Goal: Find specific page/section: Find specific page/section

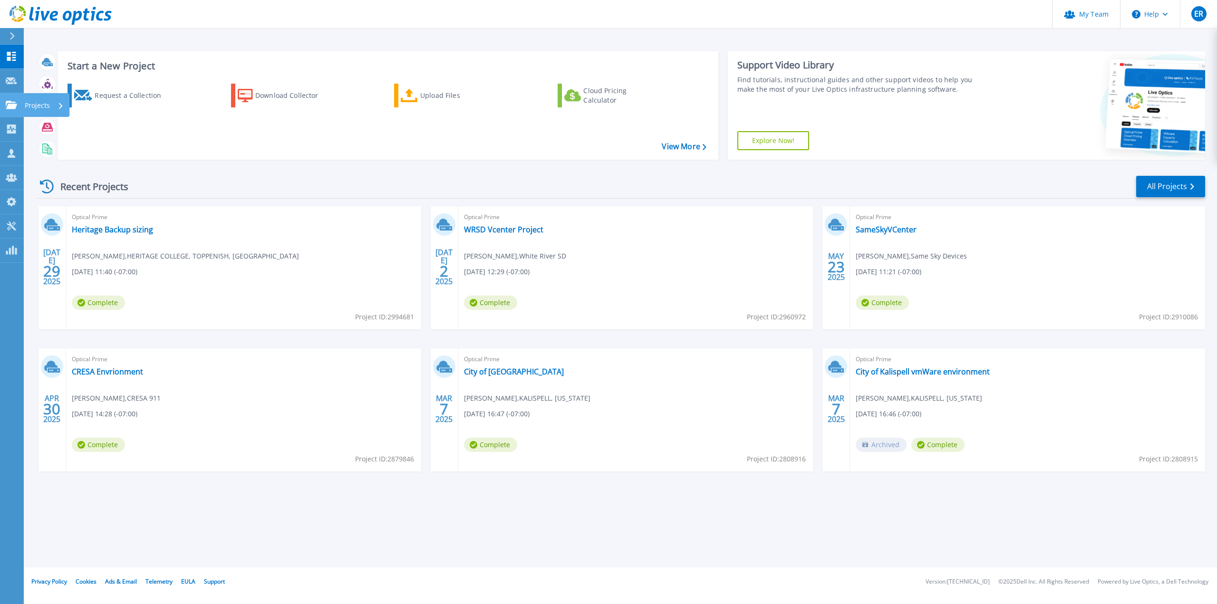
click at [17, 101] on icon at bounding box center [11, 105] width 11 height 8
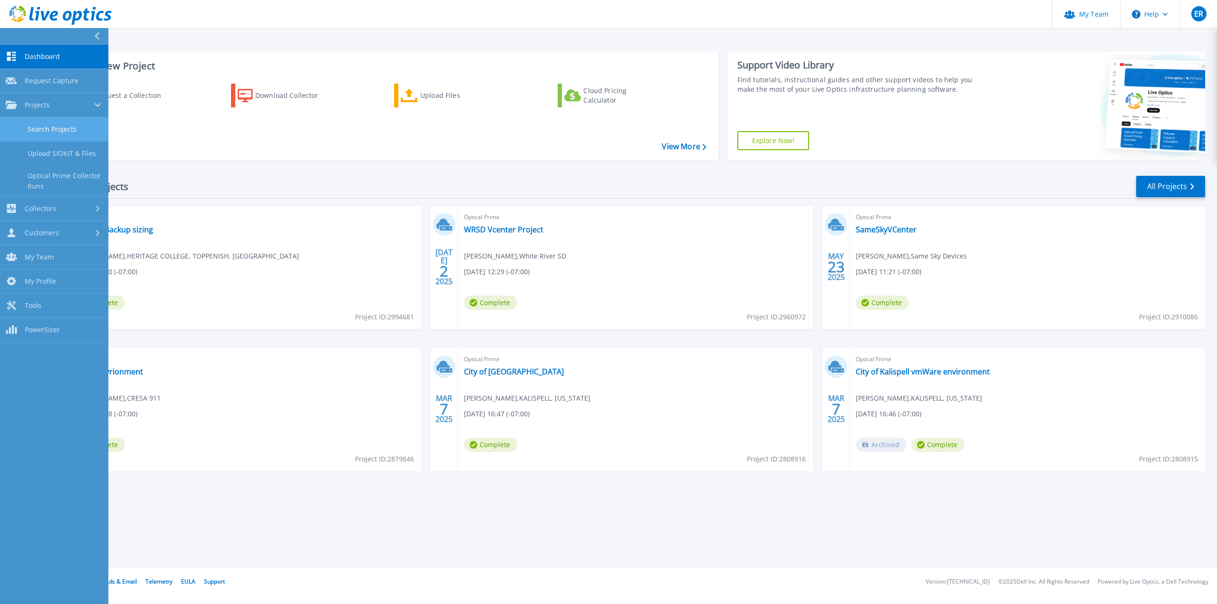
click at [52, 123] on link "Search Projects" at bounding box center [54, 129] width 108 height 24
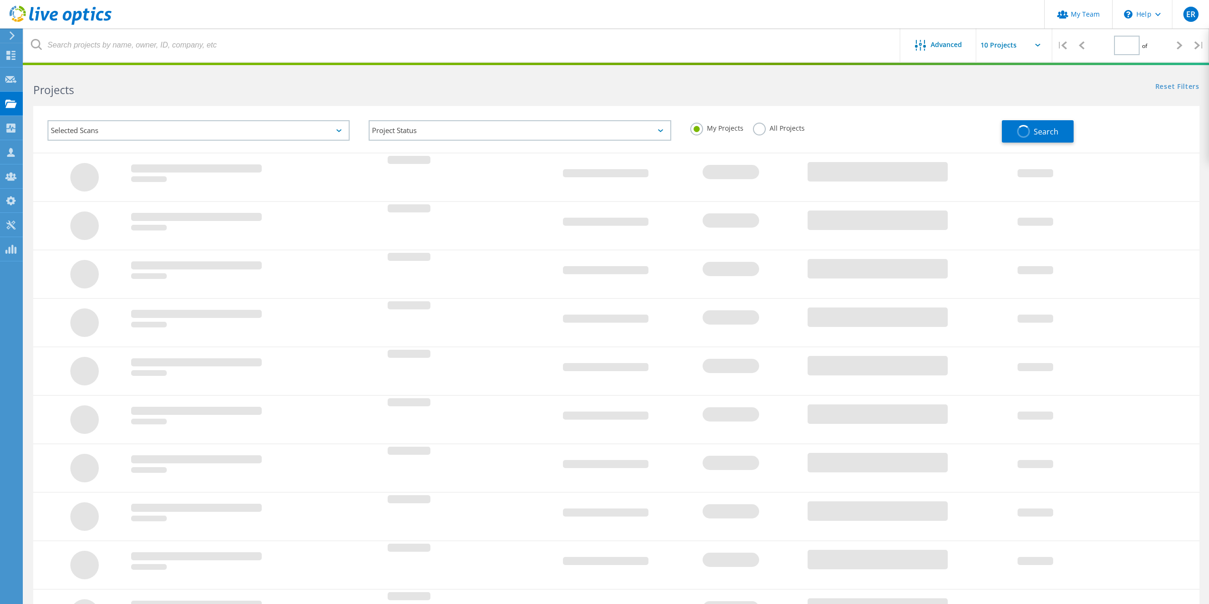
type input "1"
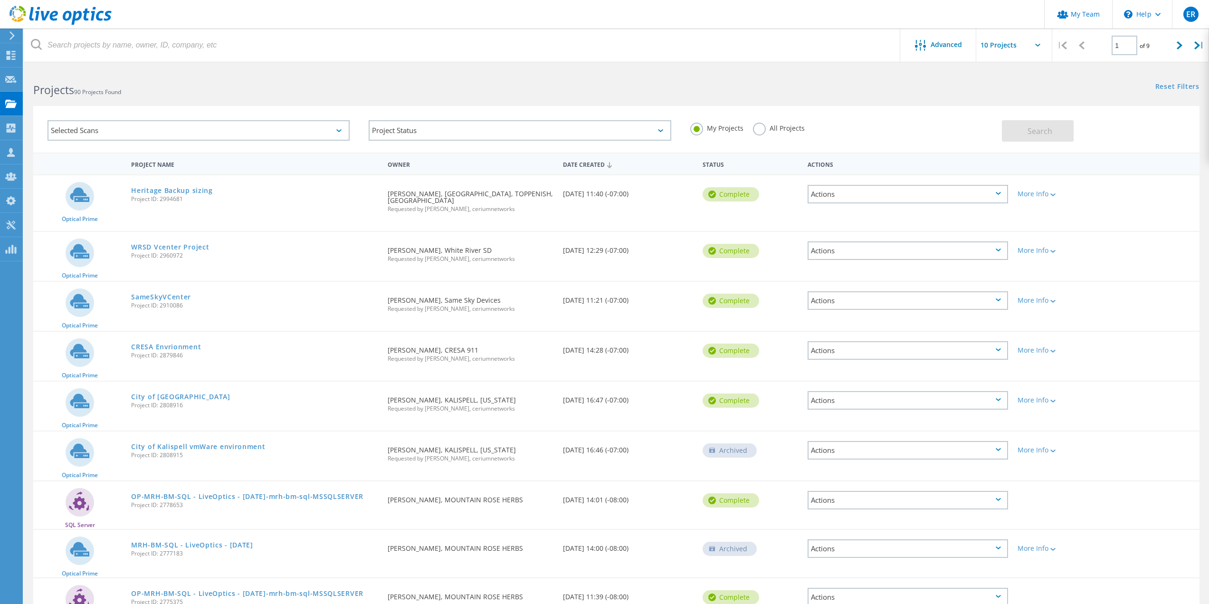
click at [759, 128] on label "All Projects" at bounding box center [779, 127] width 52 height 9
click at [0, 0] on input "All Projects" at bounding box center [0, 0] width 0 height 0
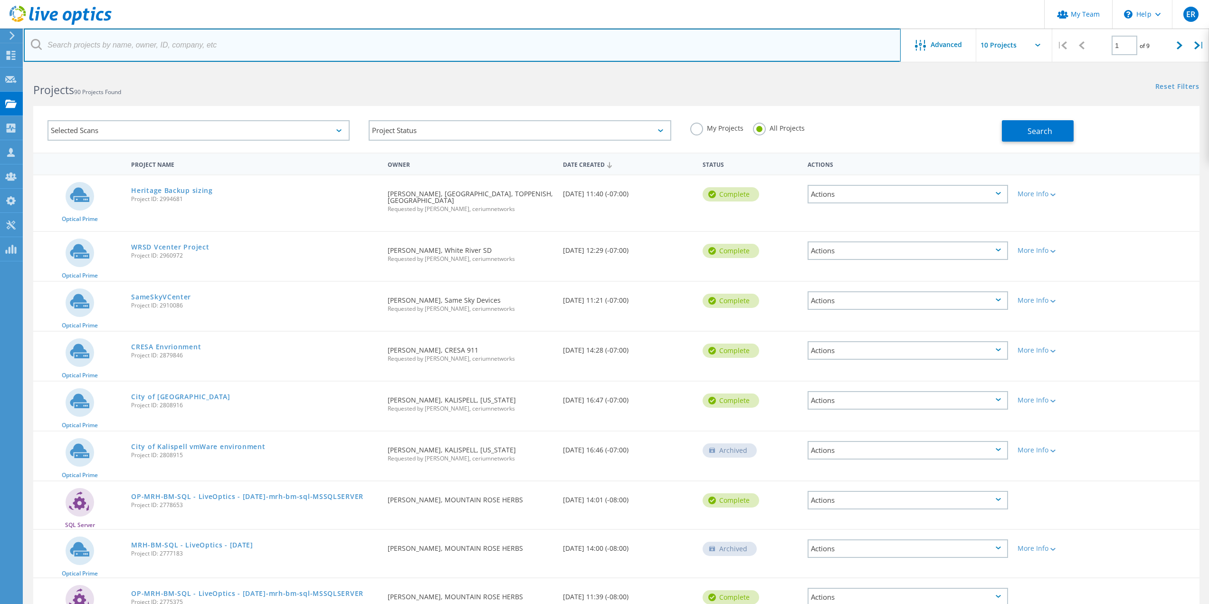
click at [147, 56] on input "text" at bounding box center [462, 45] width 877 height 33
type input "[US_STATE] pacific"
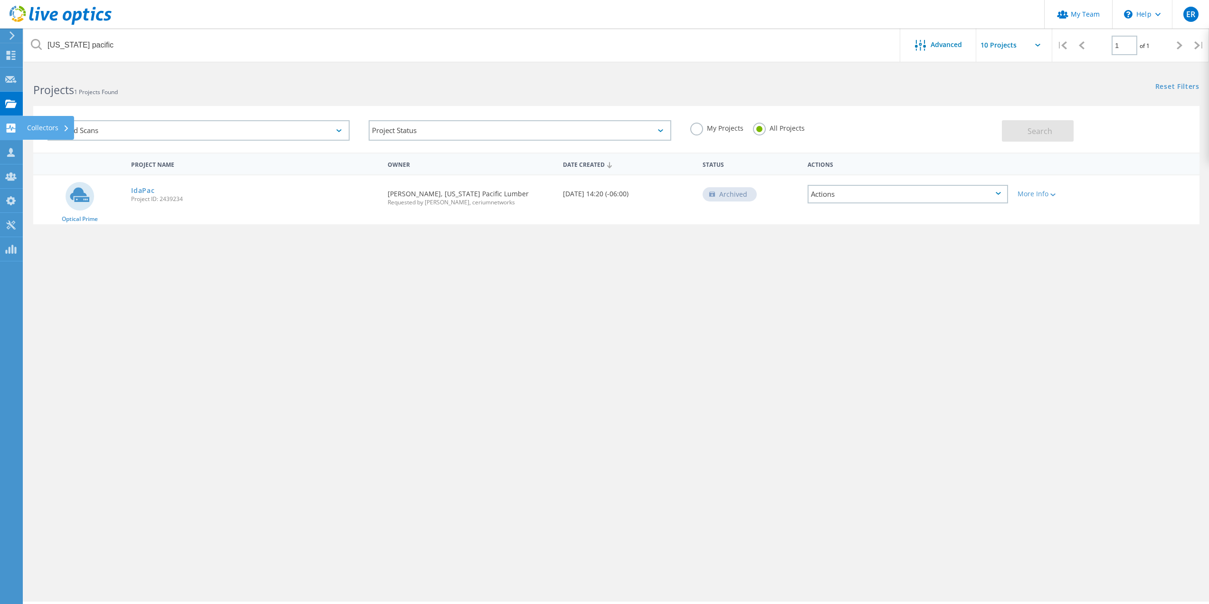
click at [9, 129] on icon at bounding box center [10, 128] width 11 height 9
